Goal: Information Seeking & Learning: Learn about a topic

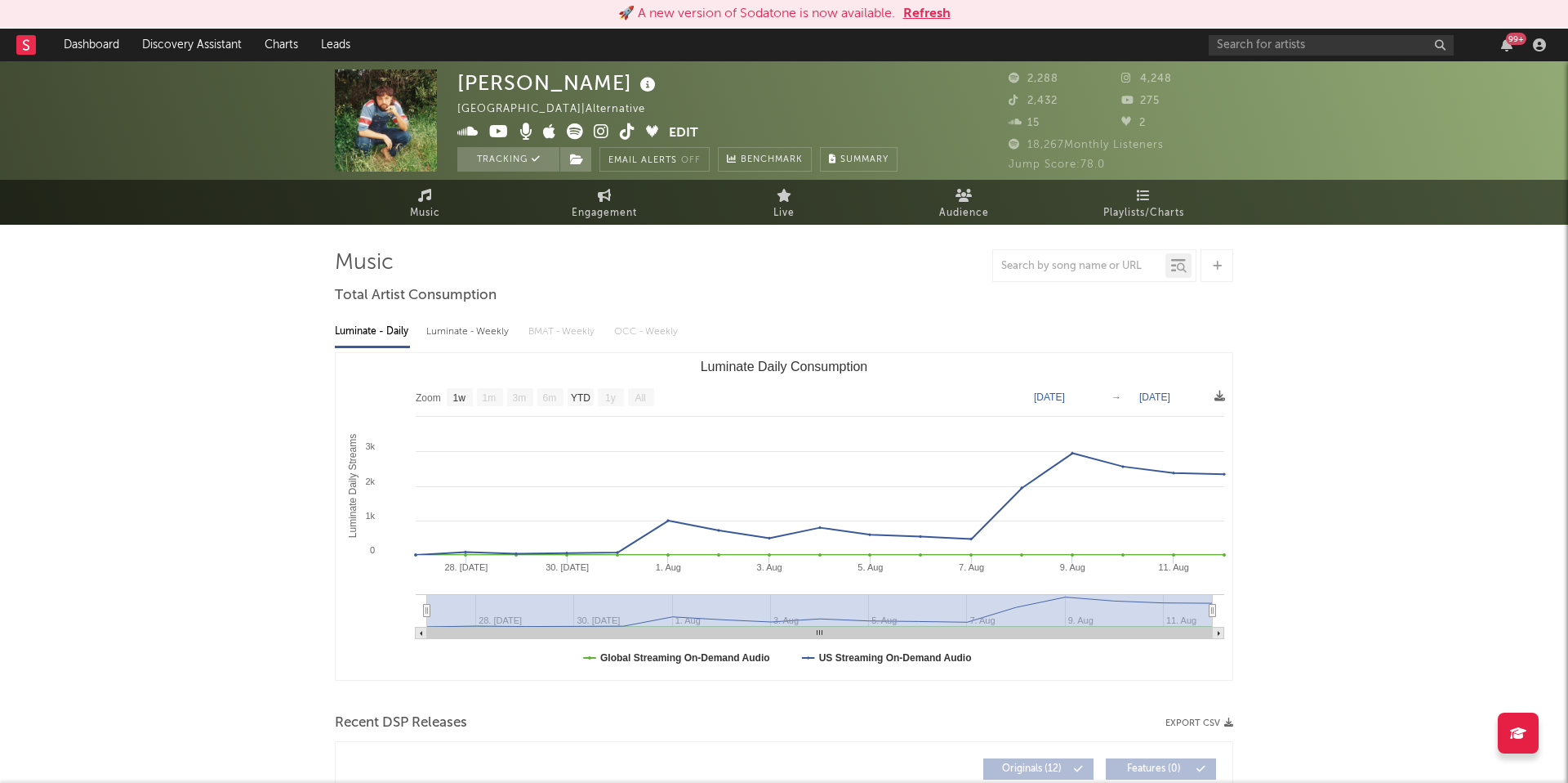
select select "1w"
click at [295, 50] on link "Charts" at bounding box center [281, 45] width 56 height 33
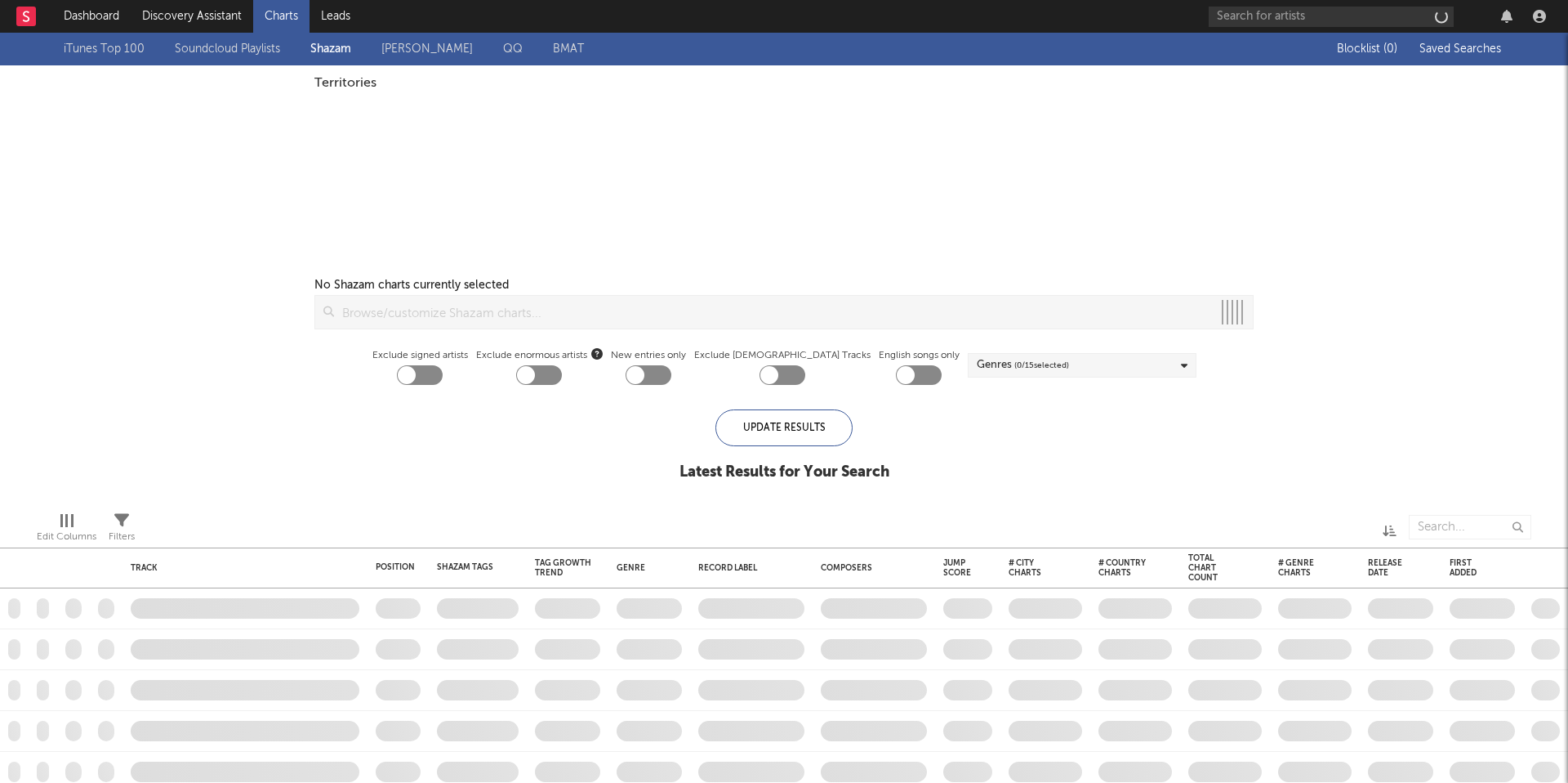
checkbox input "true"
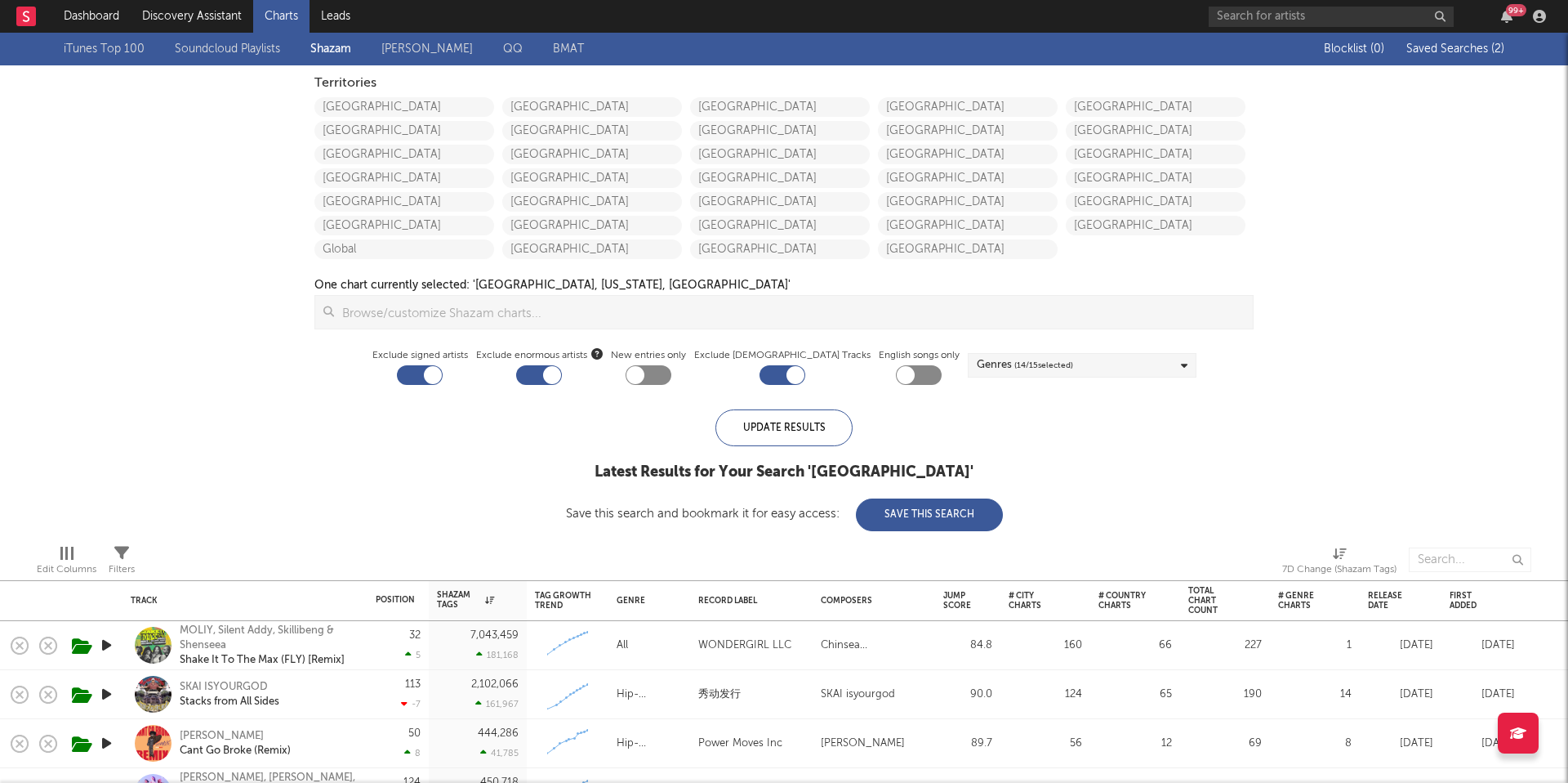
click at [117, 49] on link "iTunes Top 100" at bounding box center [105, 48] width 81 height 20
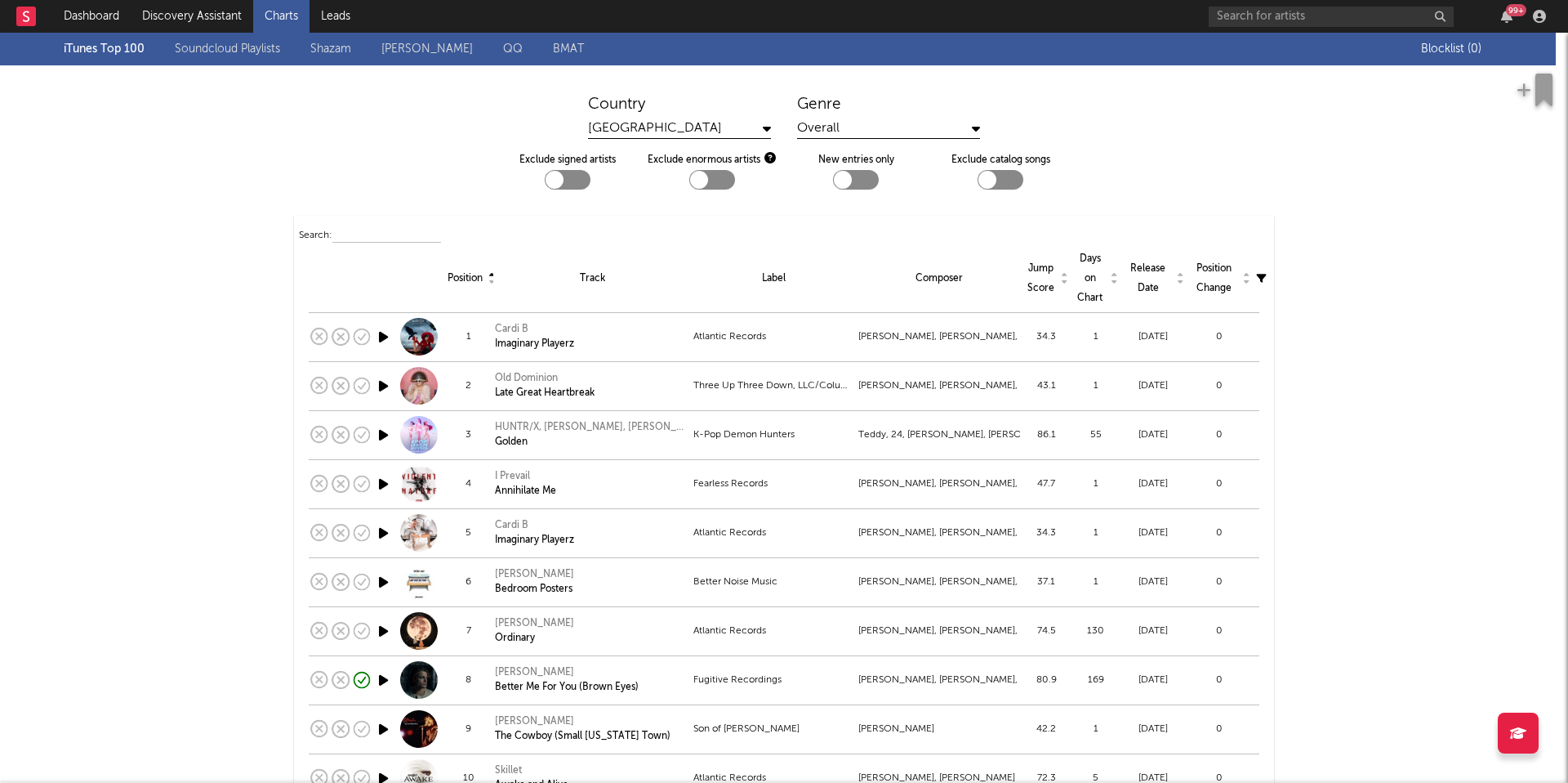
click at [815, 124] on div "Overall" at bounding box center [889, 129] width 183 height 21
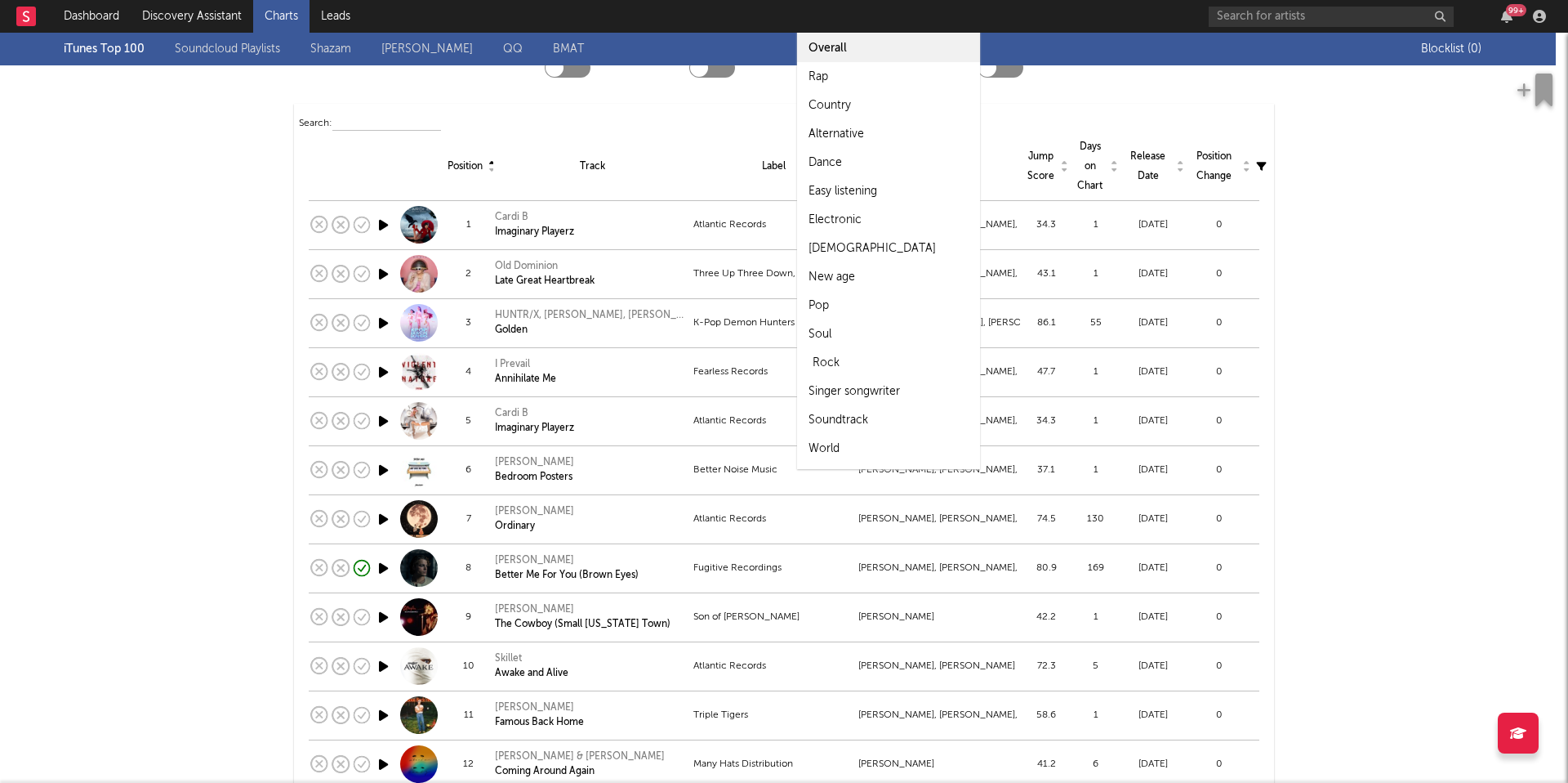
click at [854, 365] on div "Rock" at bounding box center [889, 362] width 183 height 29
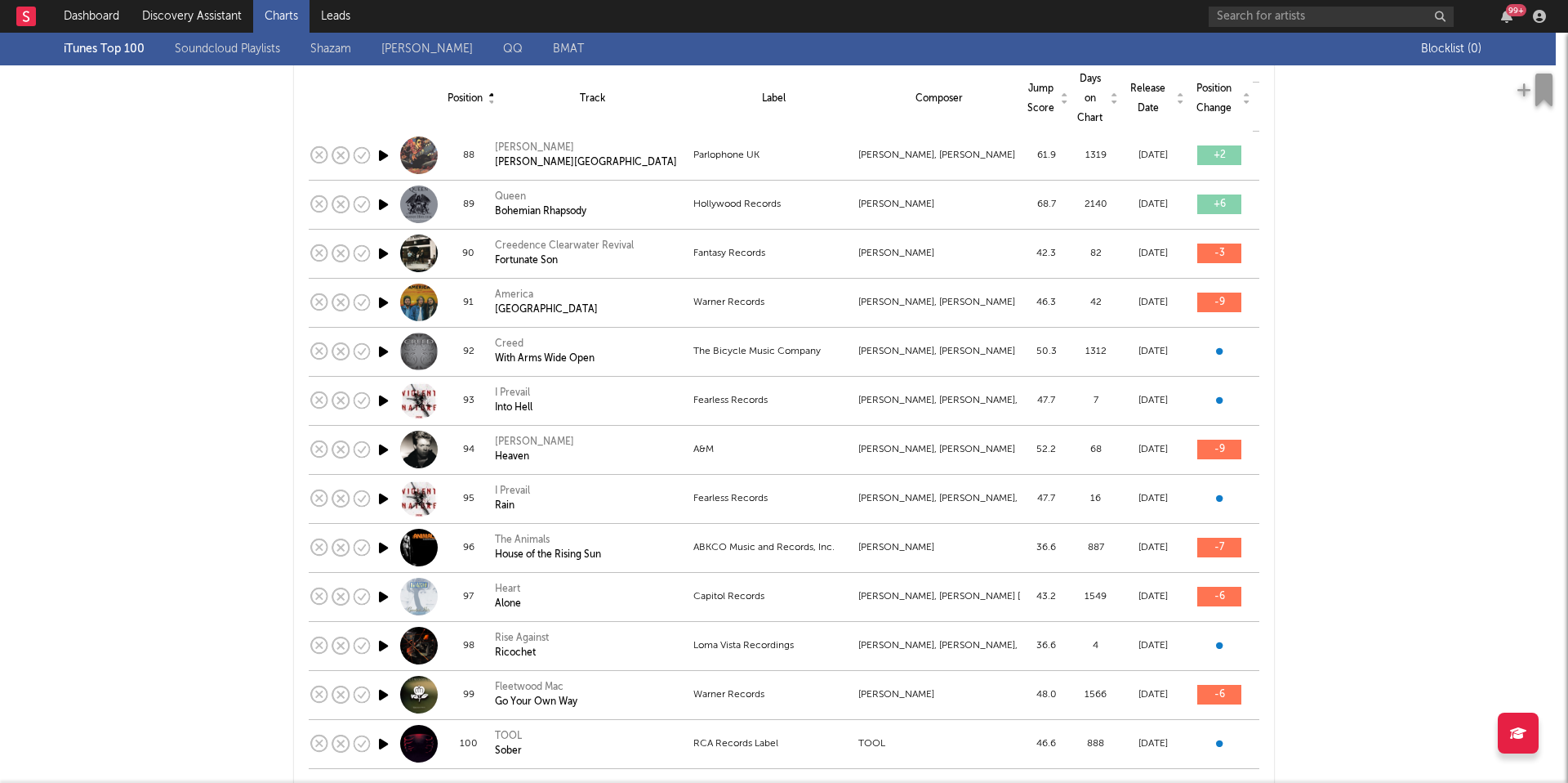
scroll to position [4474, 0]
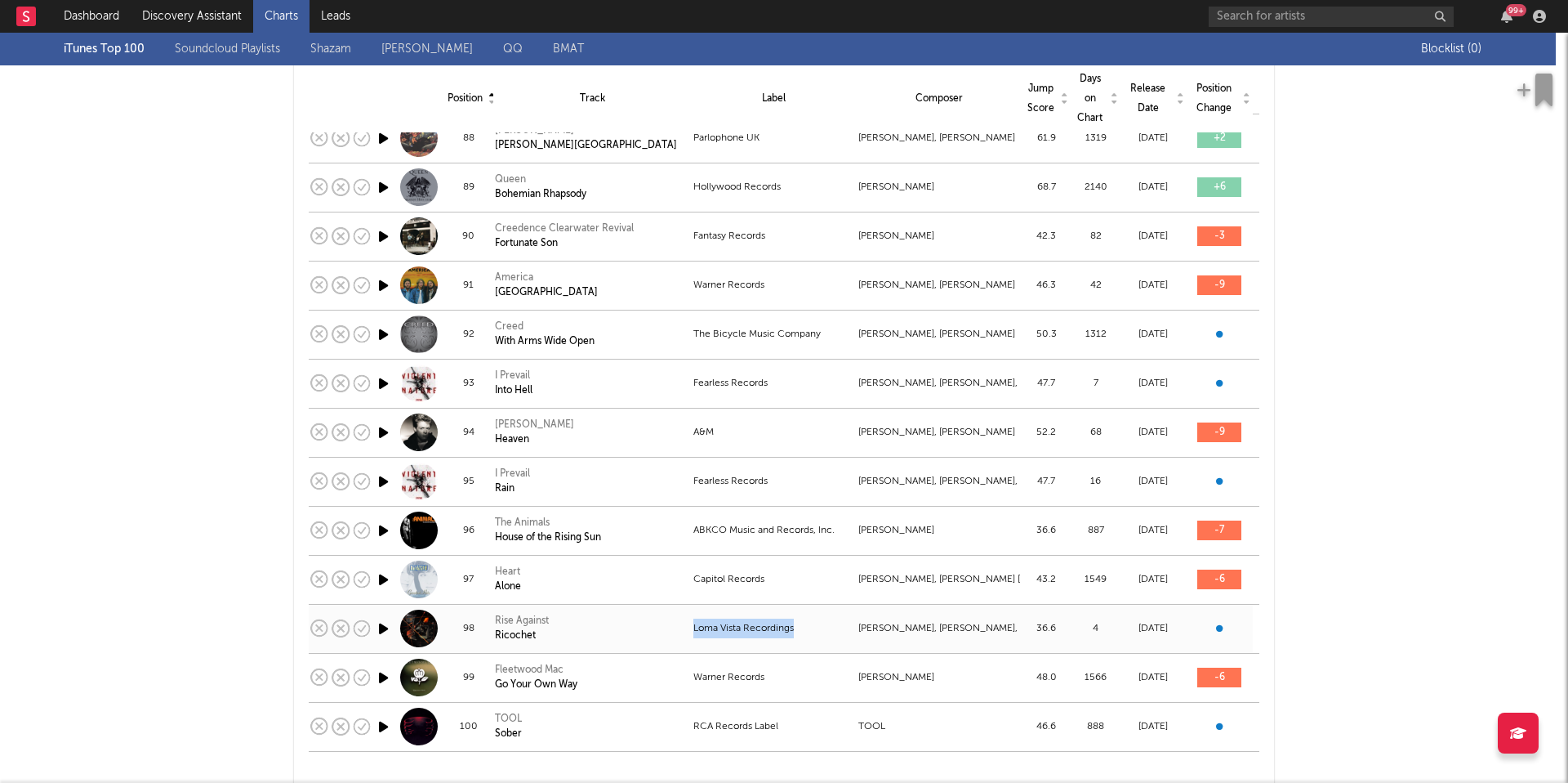
drag, startPoint x: 801, startPoint y: 617, endPoint x: 686, endPoint y: 620, distance: 115.0
click at [686, 620] on tr "98 Rise Against Ricochet Loma Vista Recordings Jennifer Decilveo, Brandon Barne…" at bounding box center [784, 628] width 950 height 49
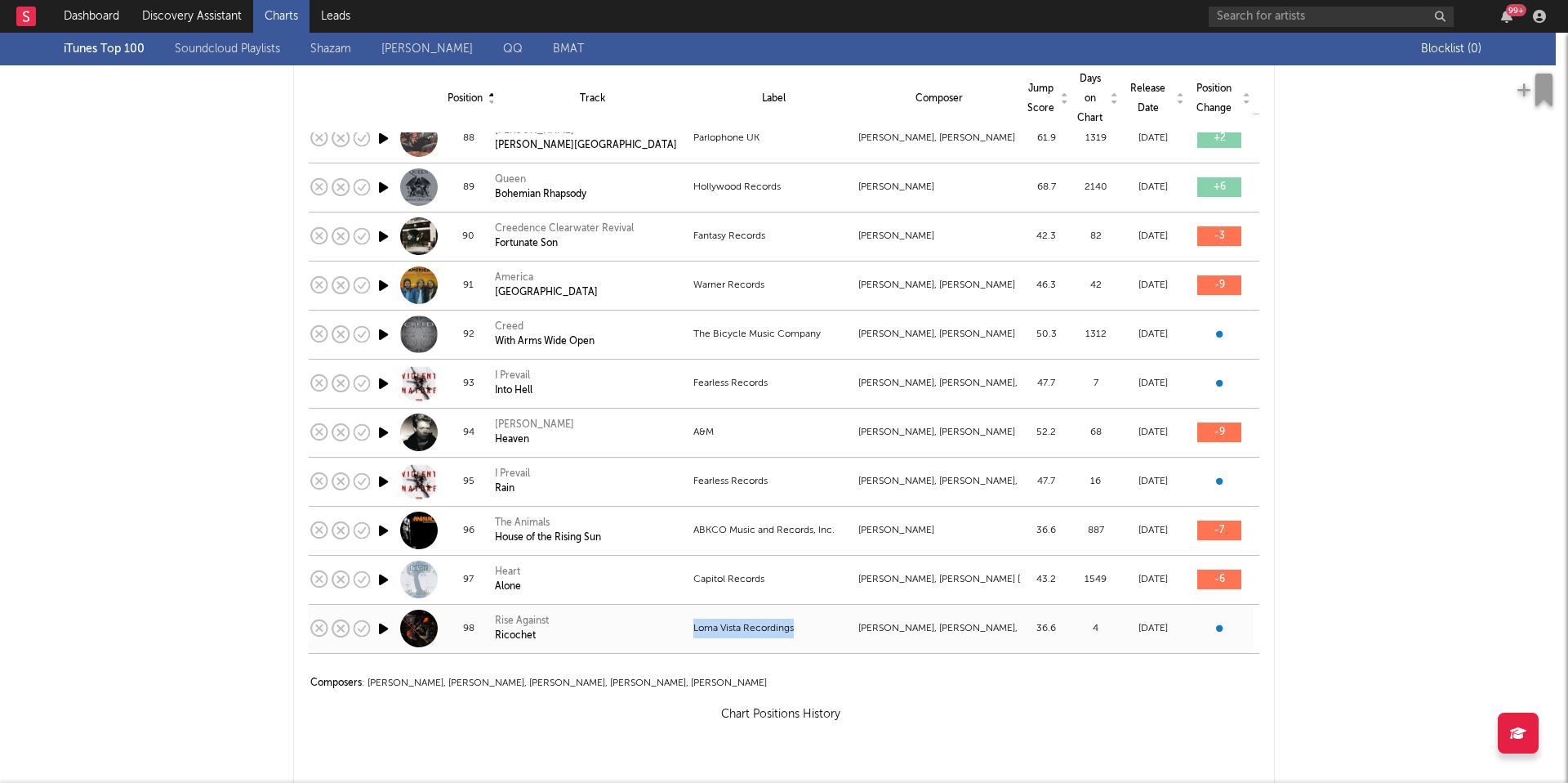
select select "View all"
copy tr "Loma Vista Recordings"
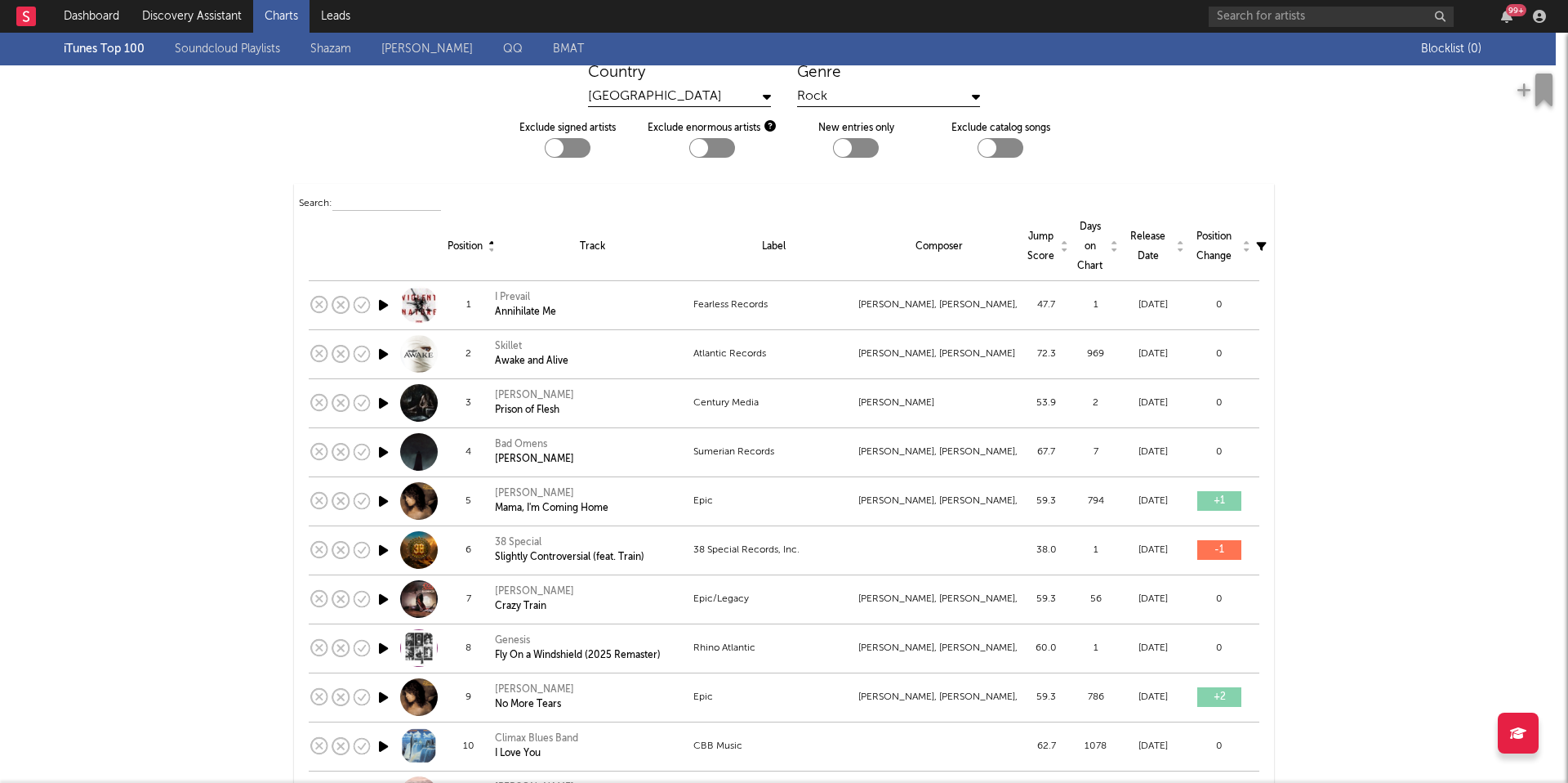
scroll to position [0, 0]
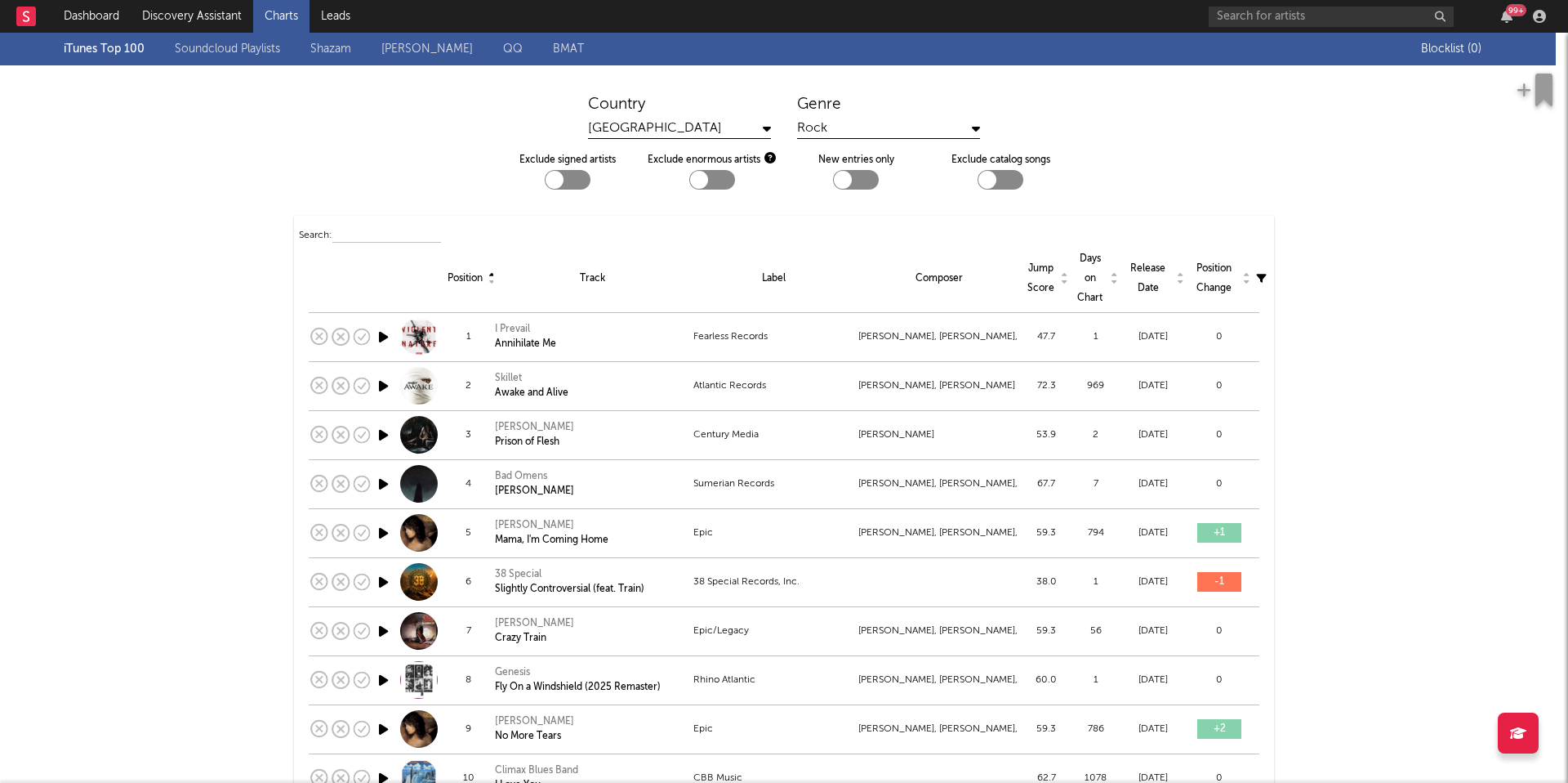
click at [873, 136] on div "Rock" at bounding box center [889, 129] width 183 height 21
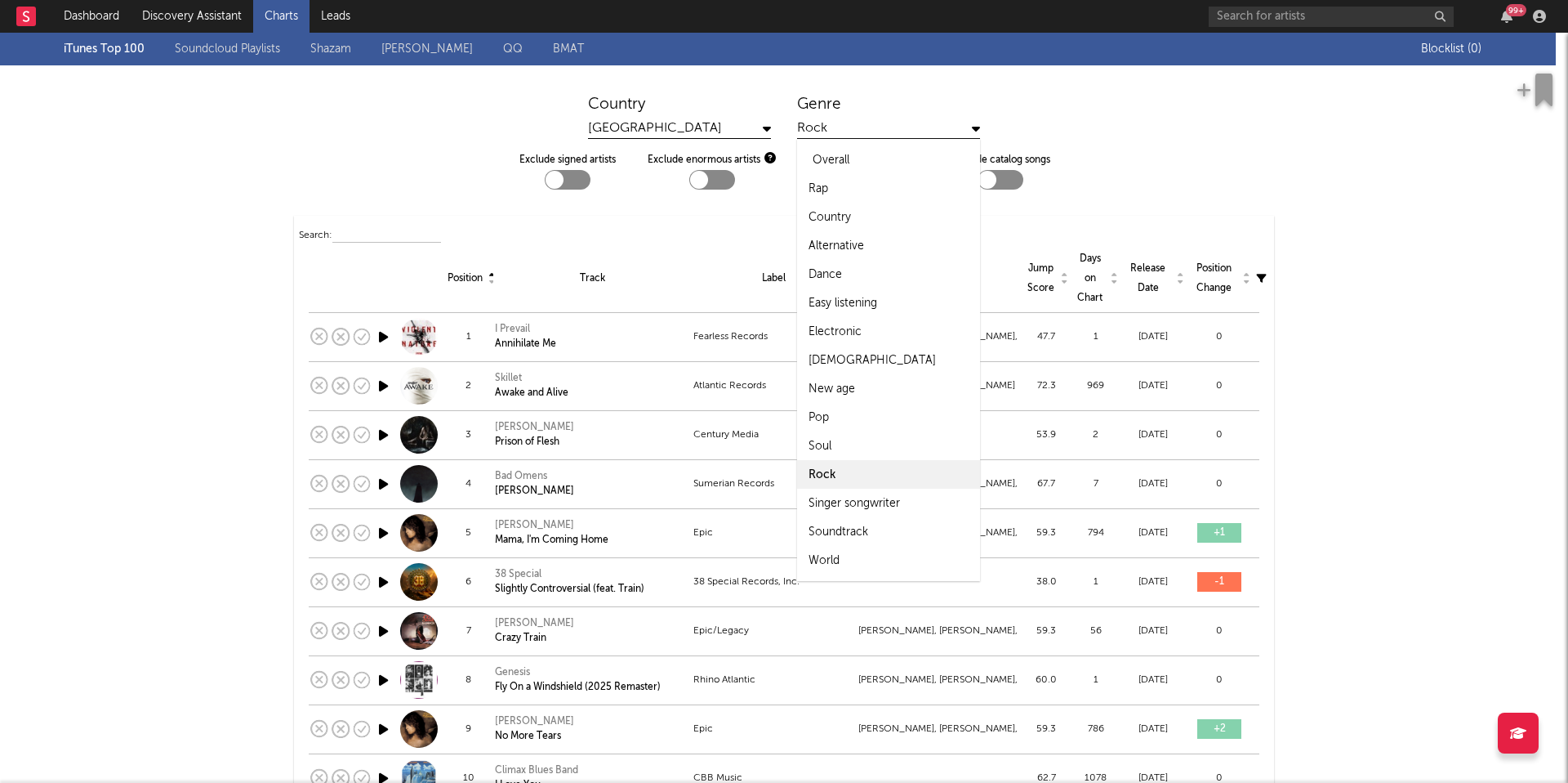
click at [867, 163] on div "Overall" at bounding box center [889, 159] width 183 height 29
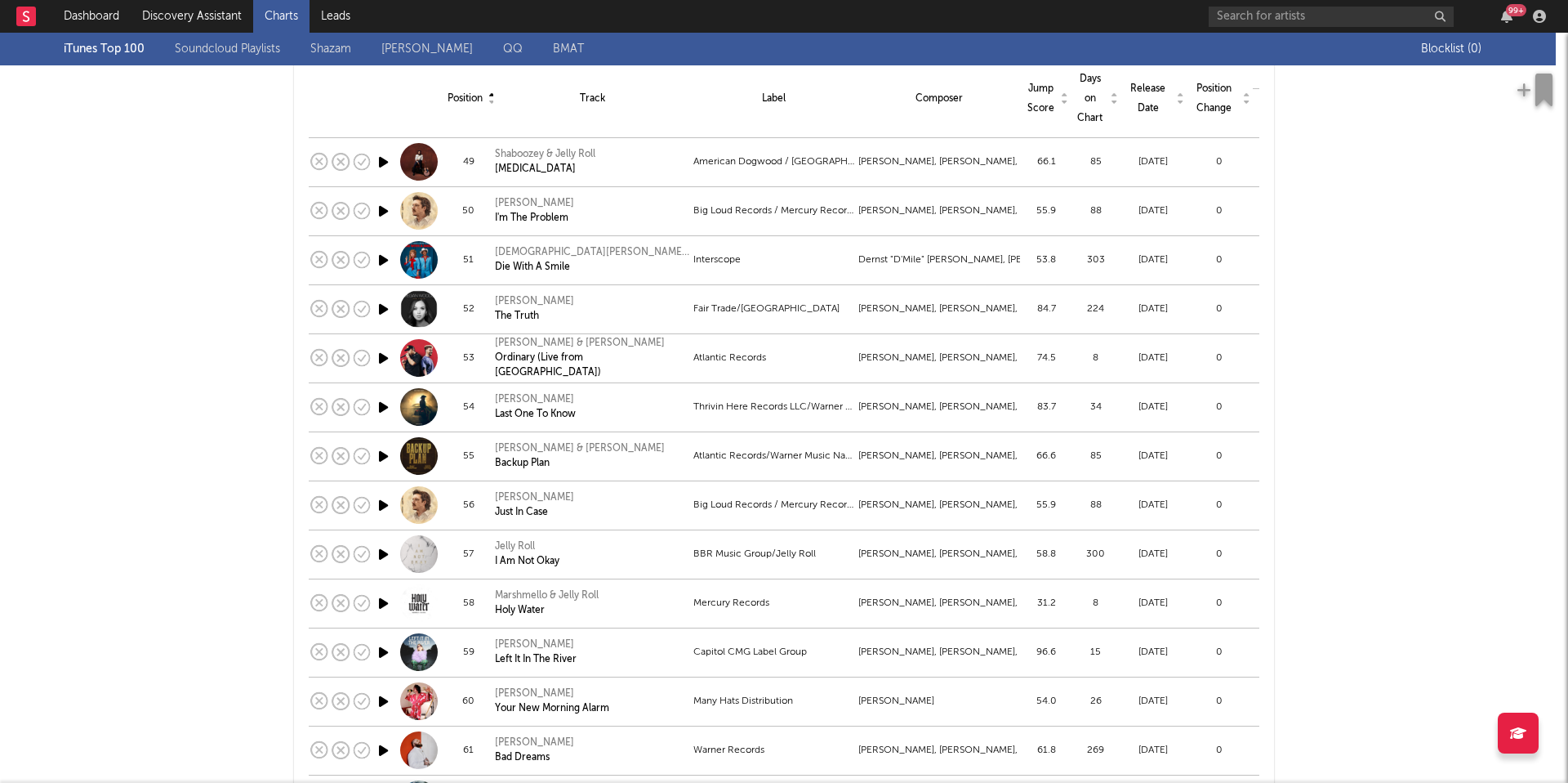
scroll to position [4334, 0]
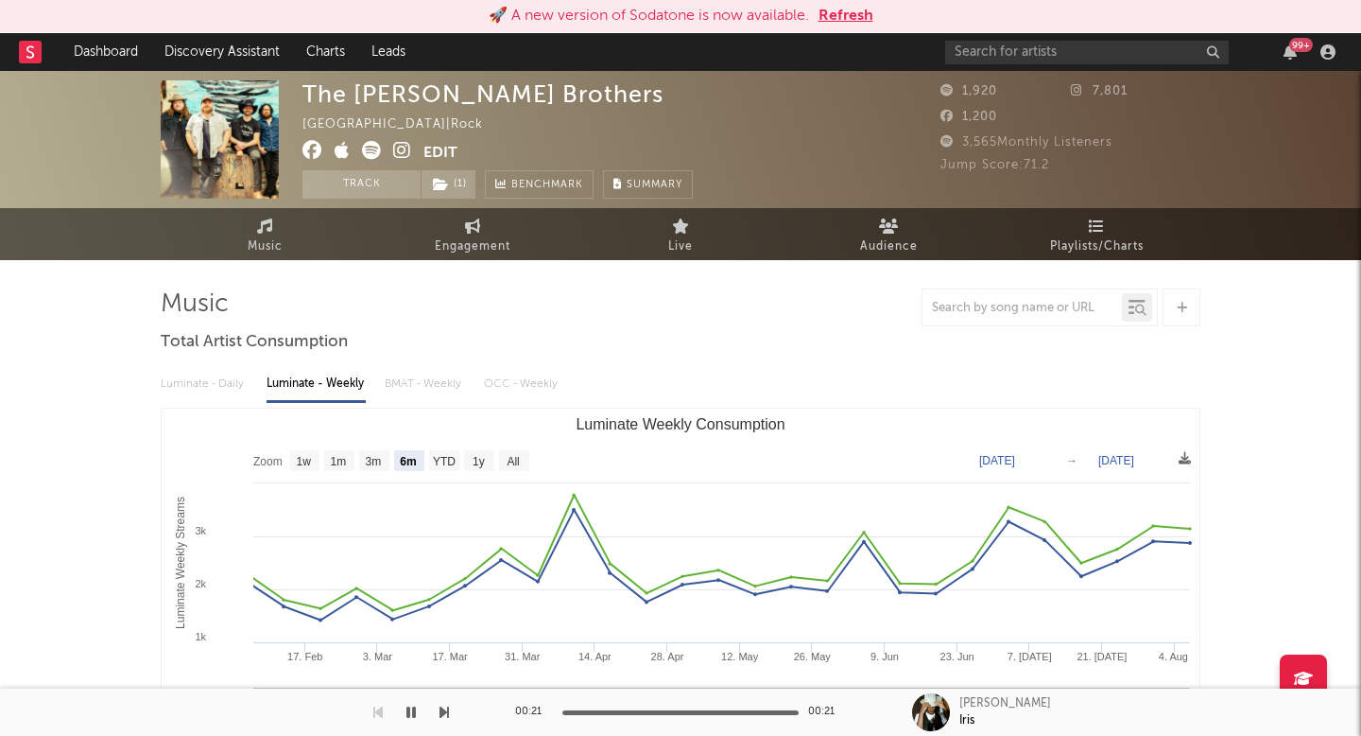
select select "6m"
click at [205, 49] on link "Discovery Assistant" at bounding box center [222, 52] width 142 height 38
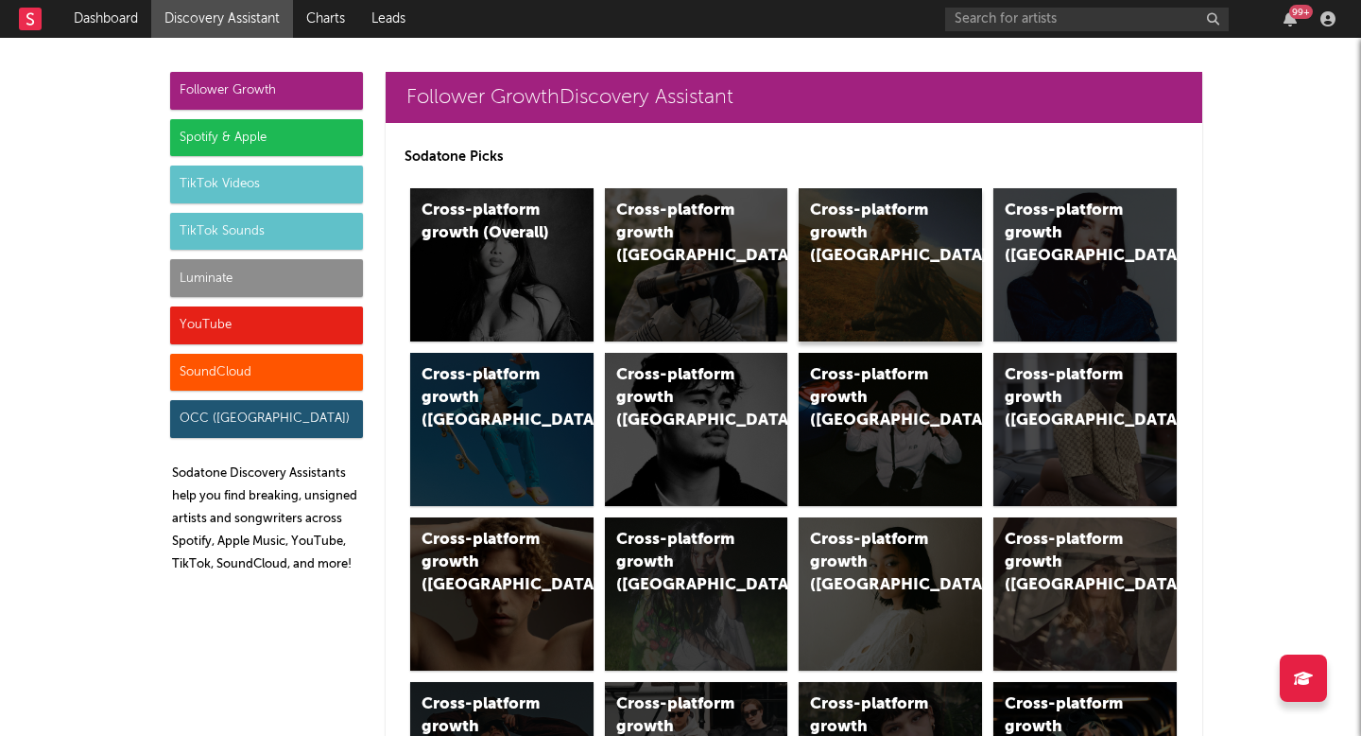
click at [836, 202] on div "Cross-platform growth (US)" at bounding box center [874, 233] width 129 height 68
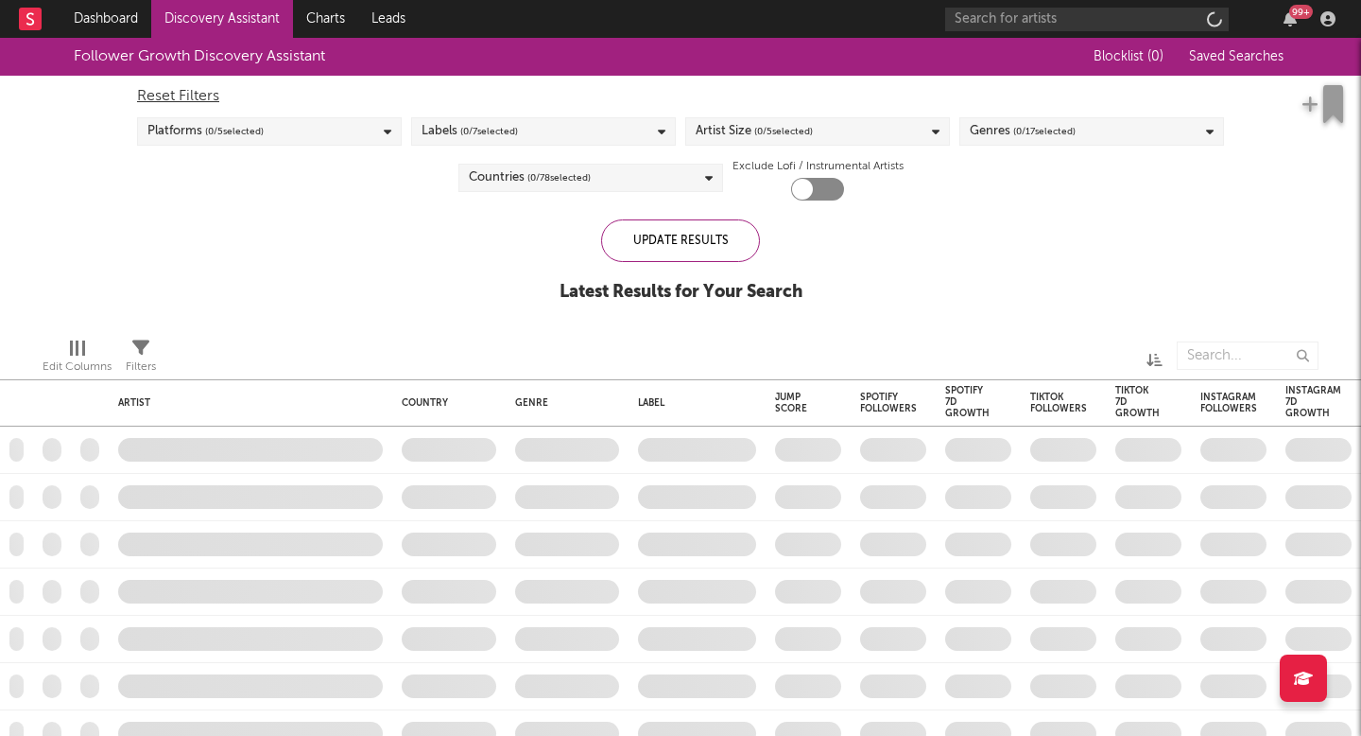
checkbox input "true"
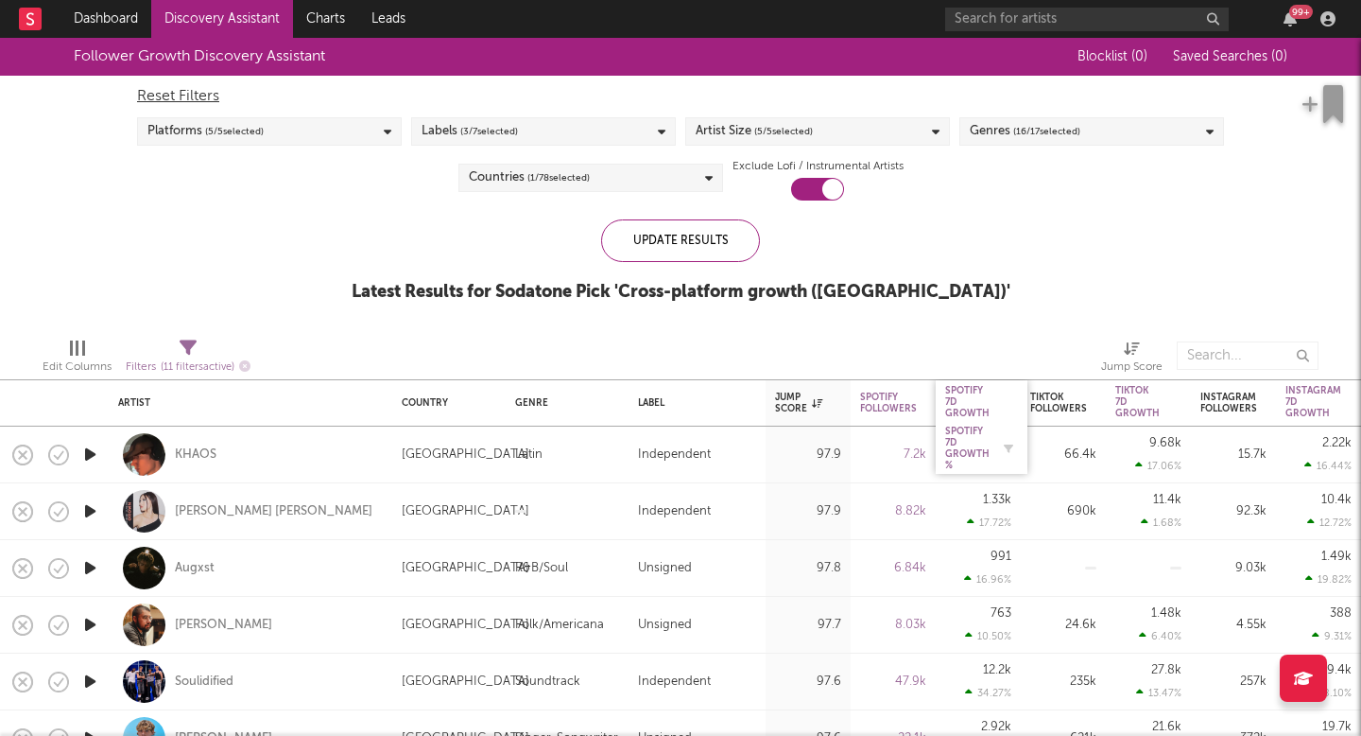
click at [969, 435] on div "Spotify 7D Growth %" at bounding box center [967, 447] width 44 height 45
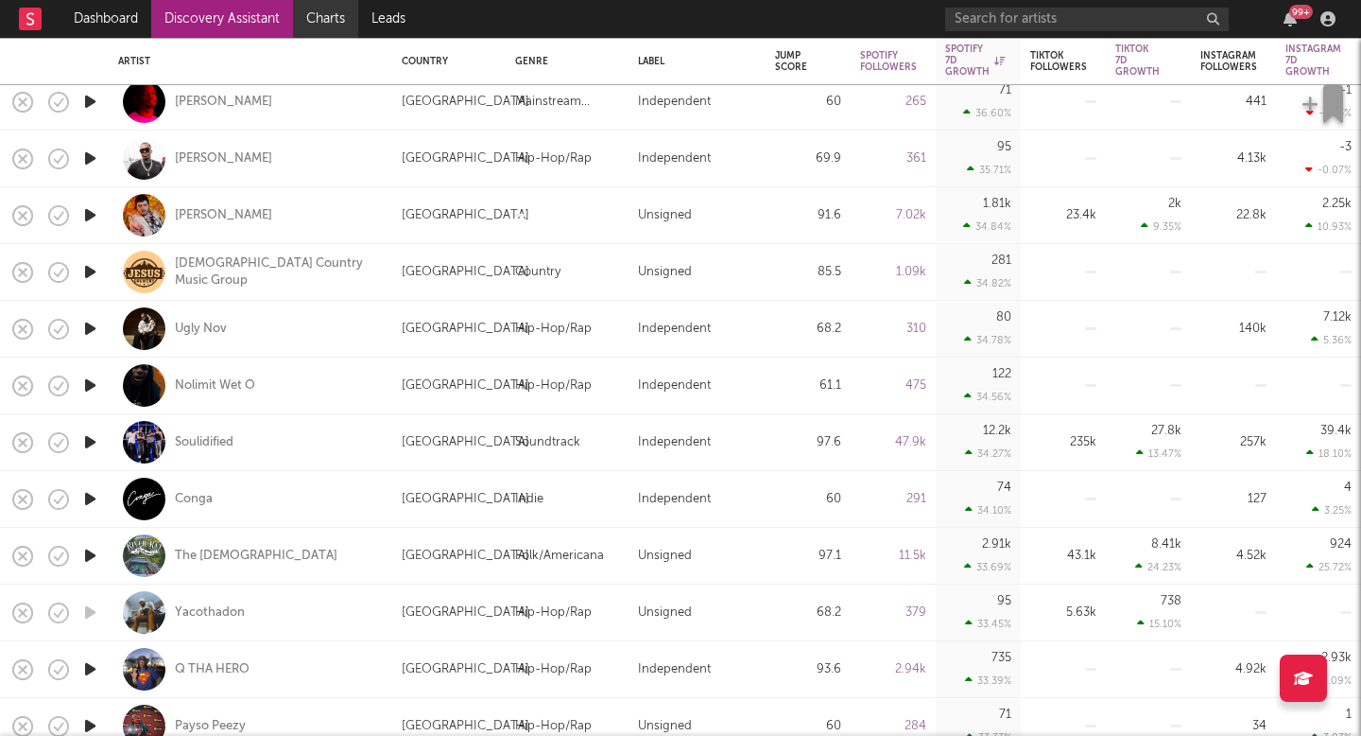
click at [334, 21] on link "Charts" at bounding box center [325, 19] width 65 height 38
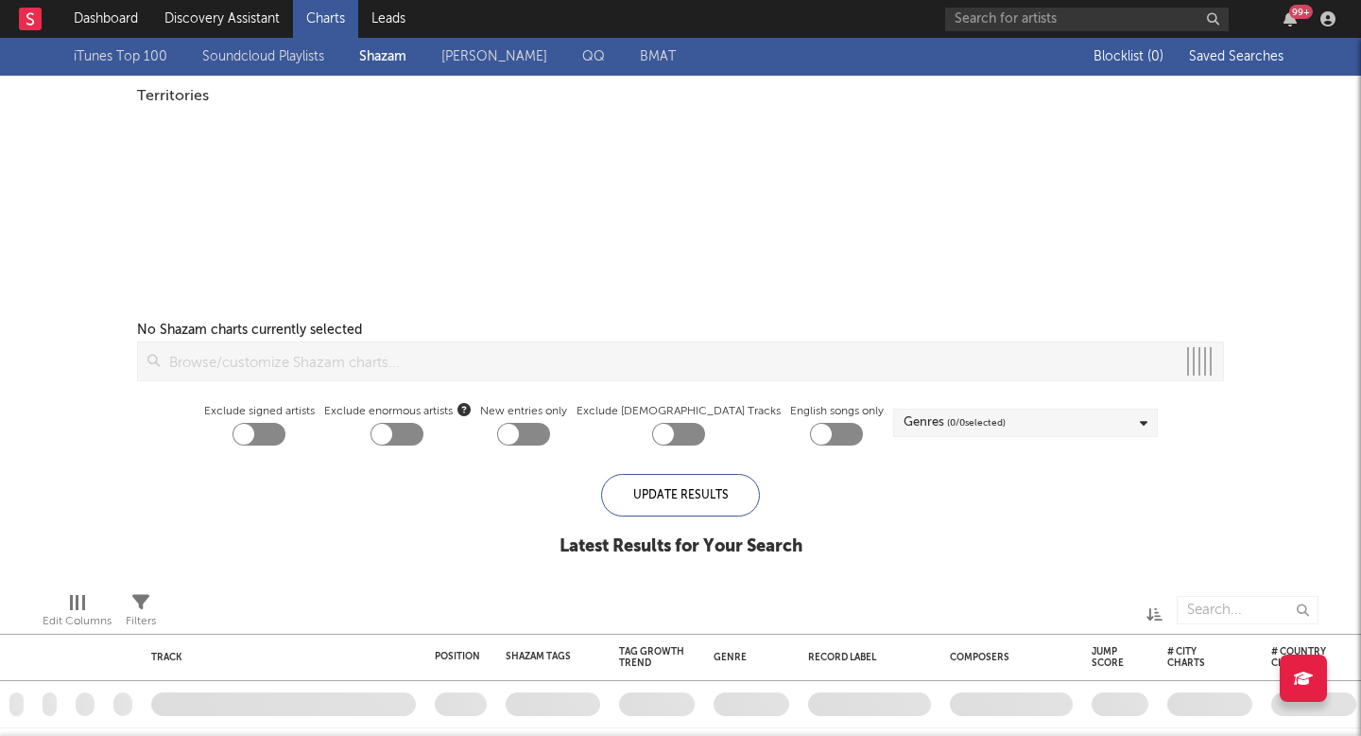
click at [95, 18] on link "Dashboard" at bounding box center [106, 19] width 91 height 38
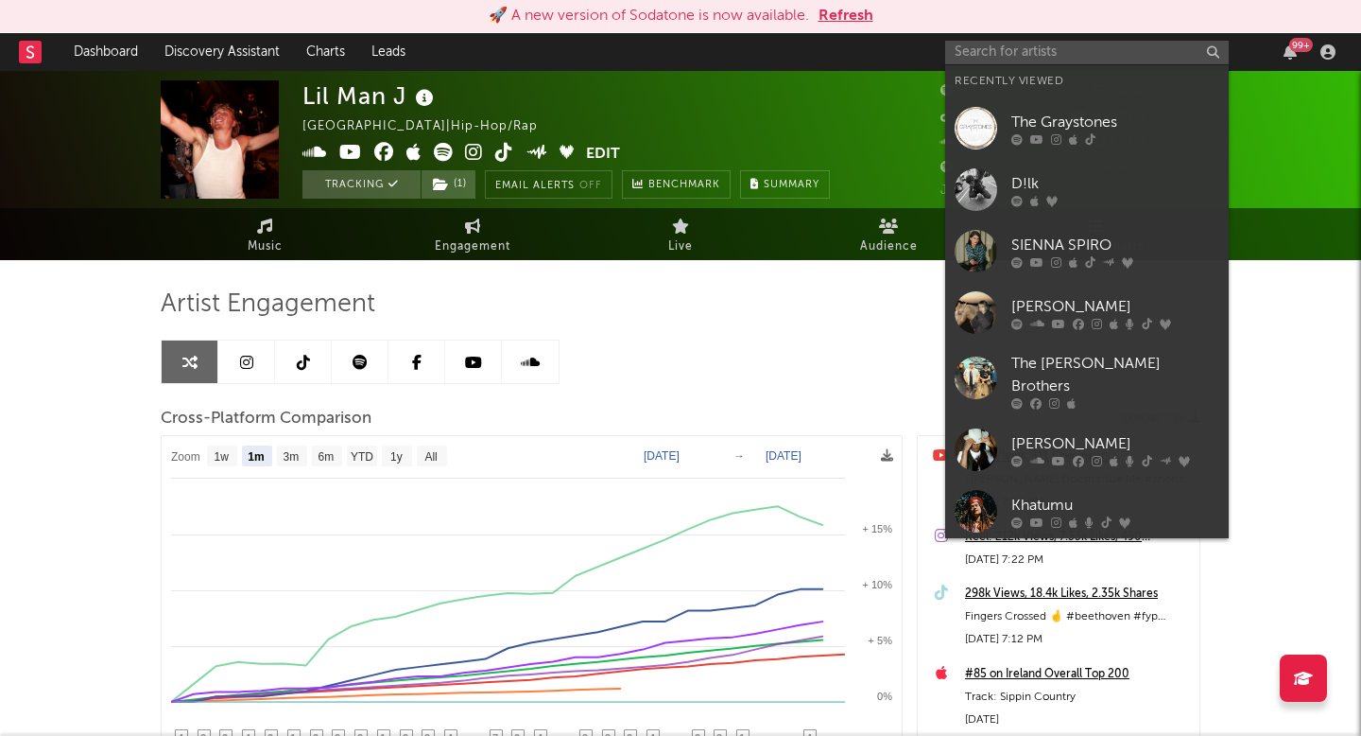
select select "1m"
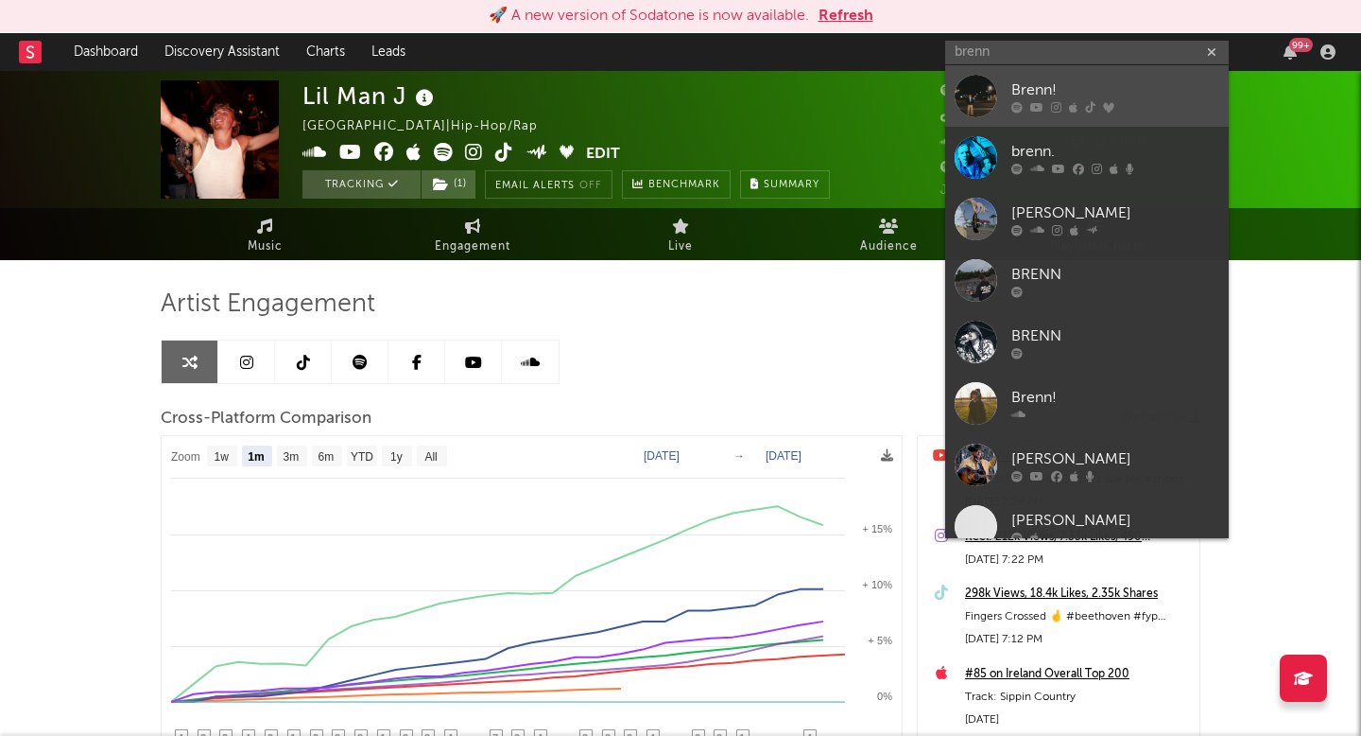
type input "brenn"
click at [1024, 112] on div at bounding box center [1116, 106] width 208 height 11
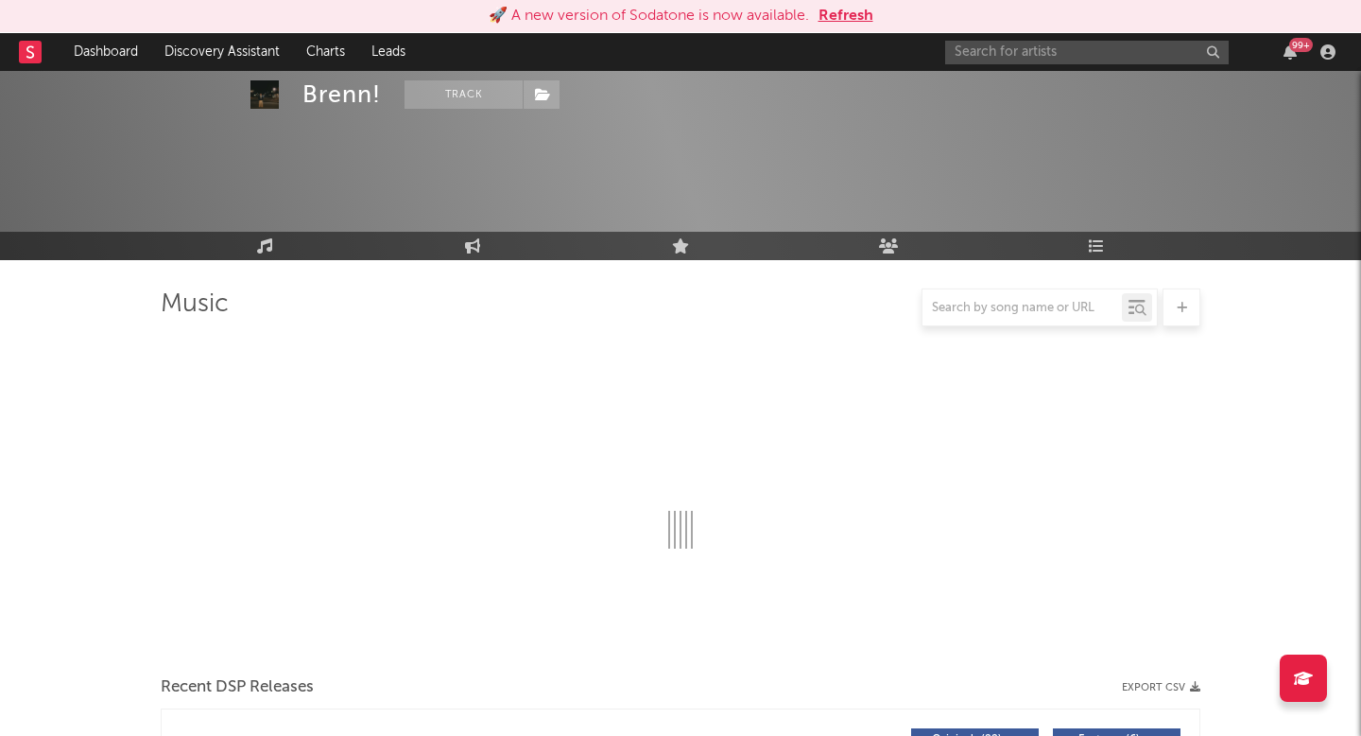
select select "6m"
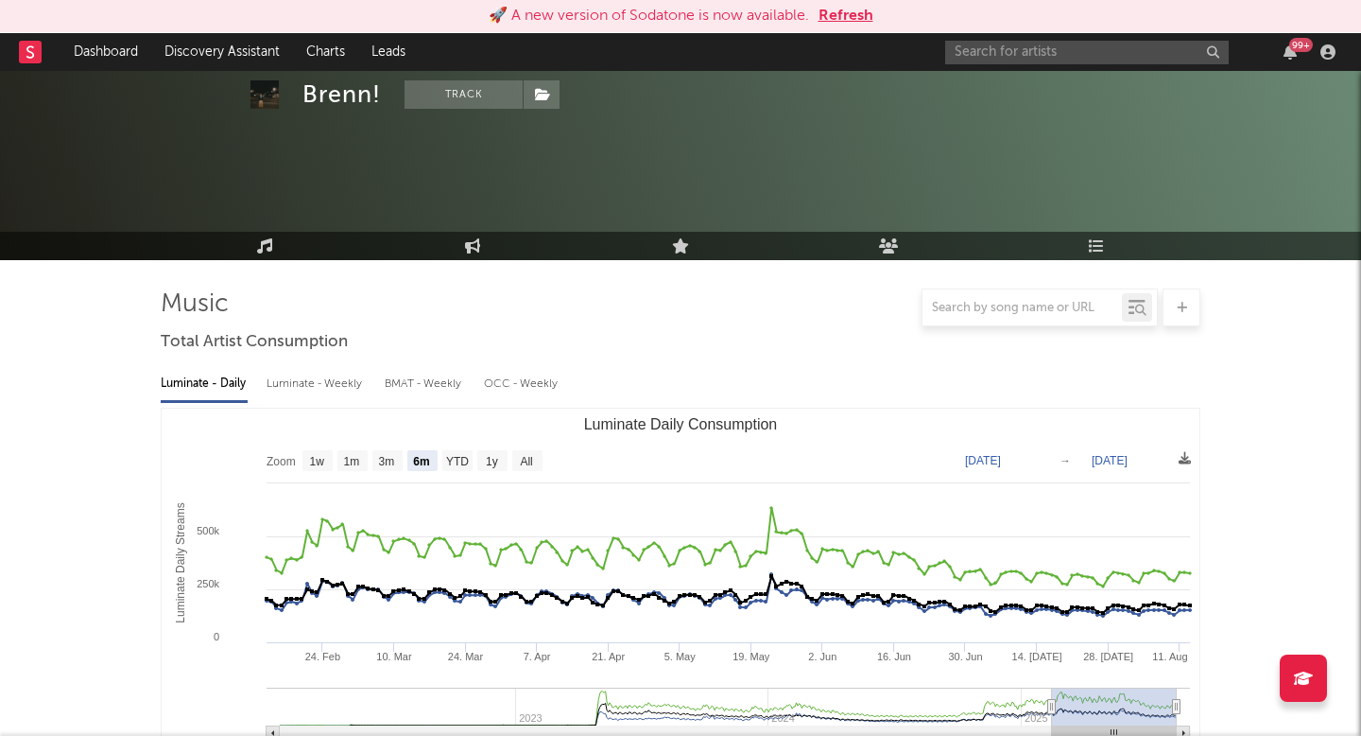
scroll to position [387, 0]
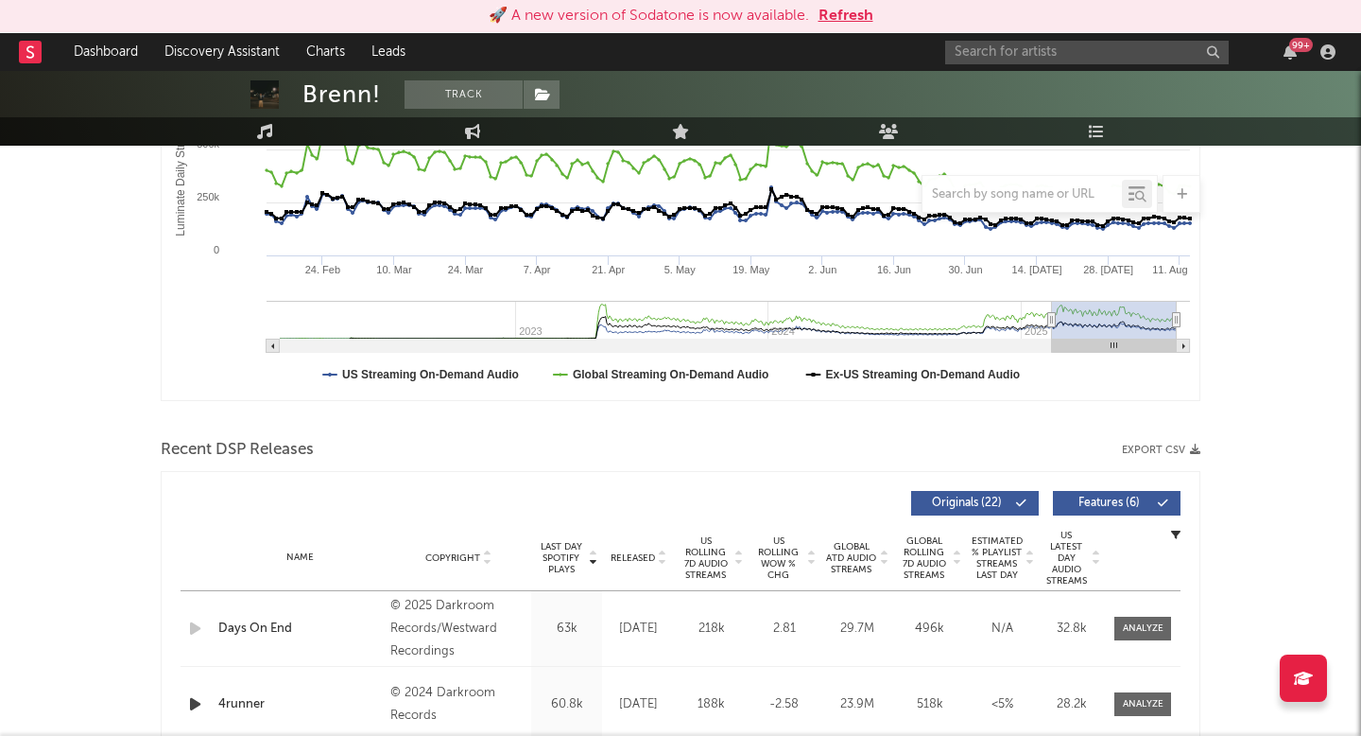
select select "6m"
click at [631, 550] on div "Released" at bounding box center [638, 557] width 63 height 14
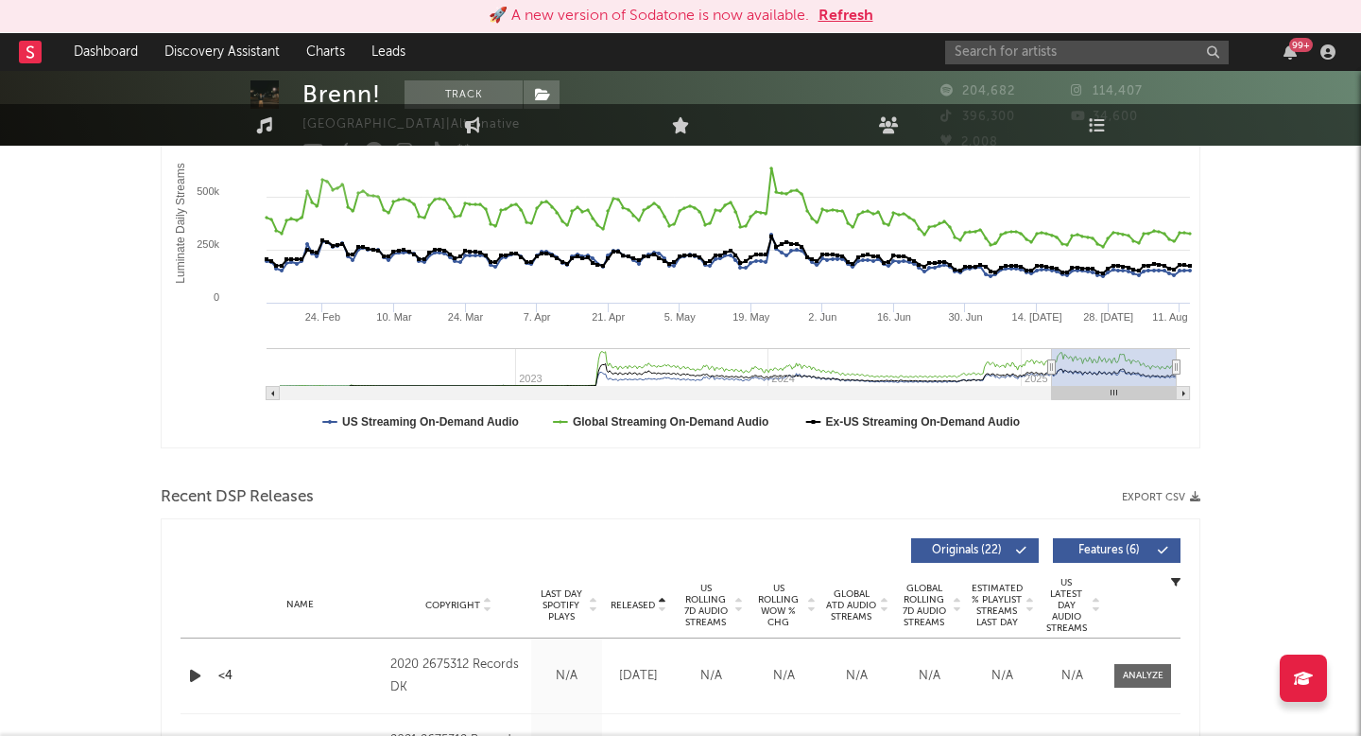
scroll to position [25, 0]
